Goal: Task Accomplishment & Management: Use online tool/utility

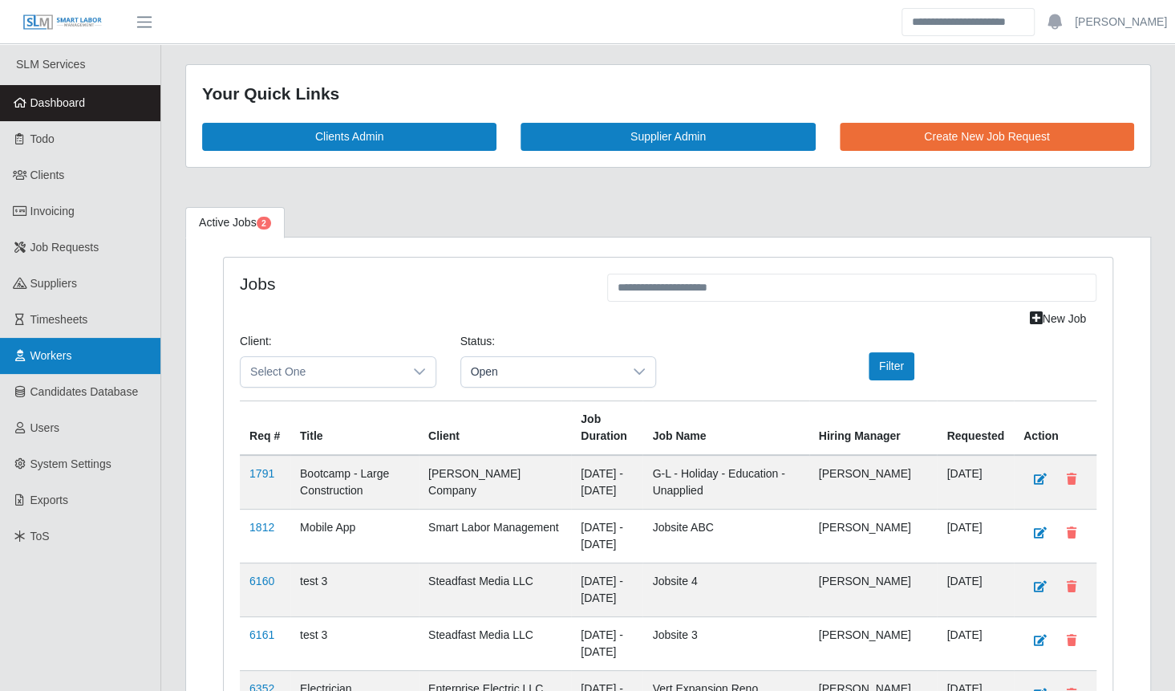
click at [59, 360] on span "Workers" at bounding box center [51, 355] width 42 height 13
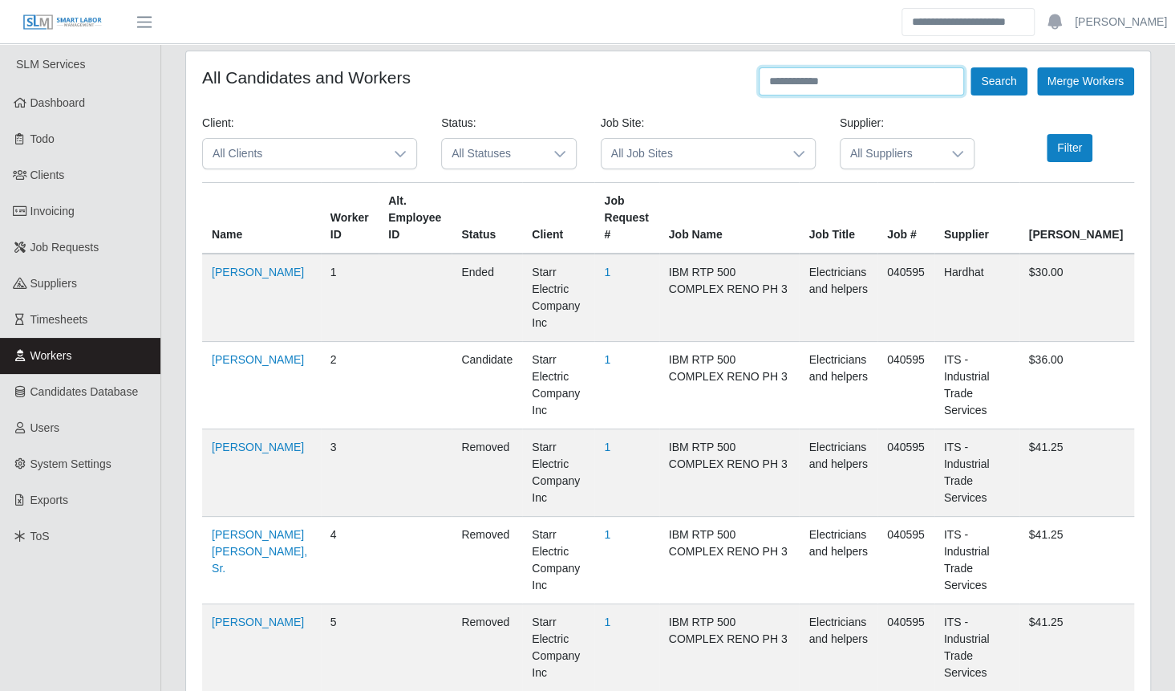
click at [889, 83] on input "text" at bounding box center [861, 81] width 205 height 28
type input "**********"
click at [971, 67] on button "Search" at bounding box center [999, 81] width 56 height 28
